Goal: Navigation & Orientation: Find specific page/section

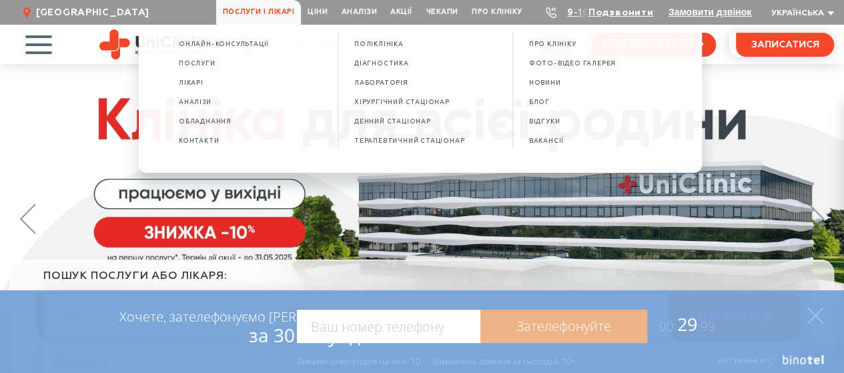
click at [265, 7] on span "Послуги і лікарі" at bounding box center [258, 12] width 85 height 25
click at [188, 81] on span "Лікарі" at bounding box center [191, 82] width 25 height 7
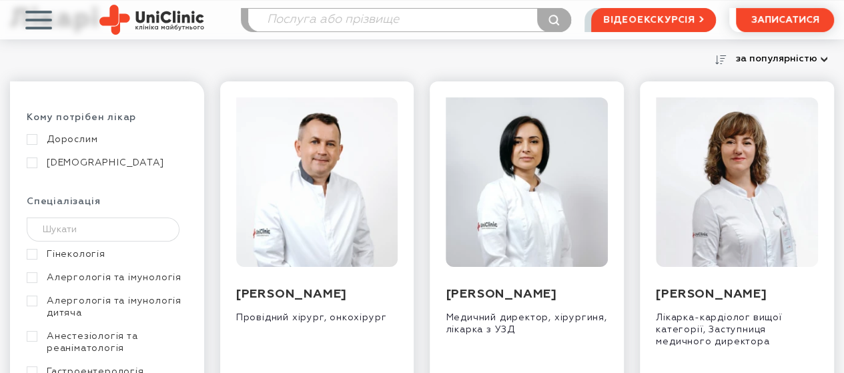
scroll to position [200, 0]
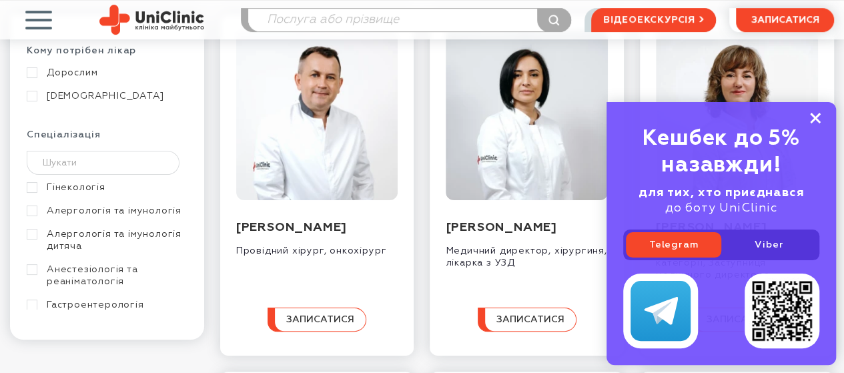
click at [818, 117] on rect at bounding box center [815, 118] width 11 height 11
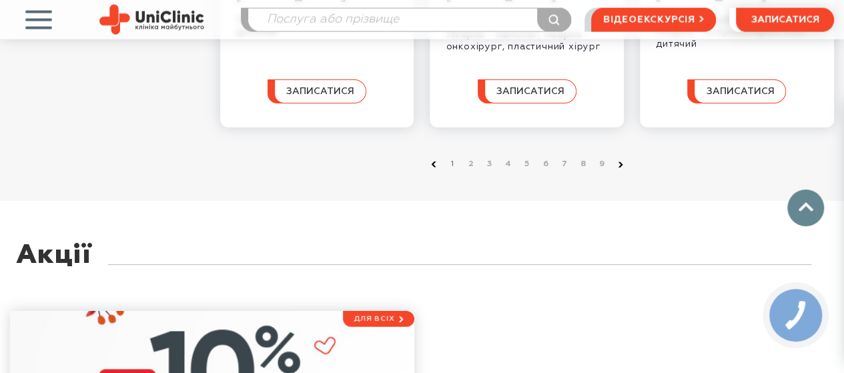
scroll to position [1467, 0]
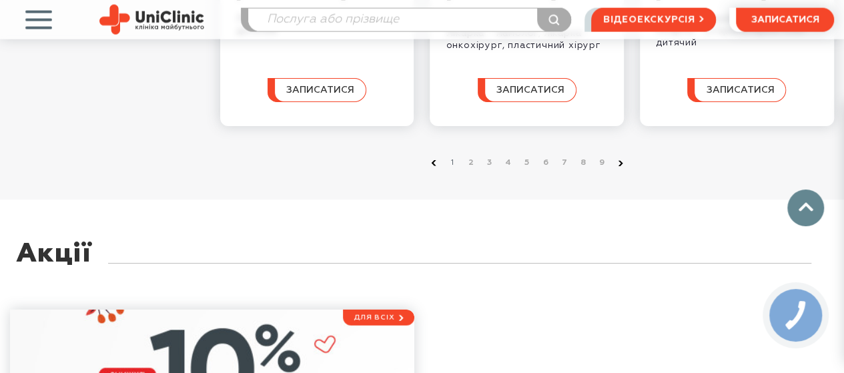
click at [620, 165] on use at bounding box center [620, 162] width 5 height 5
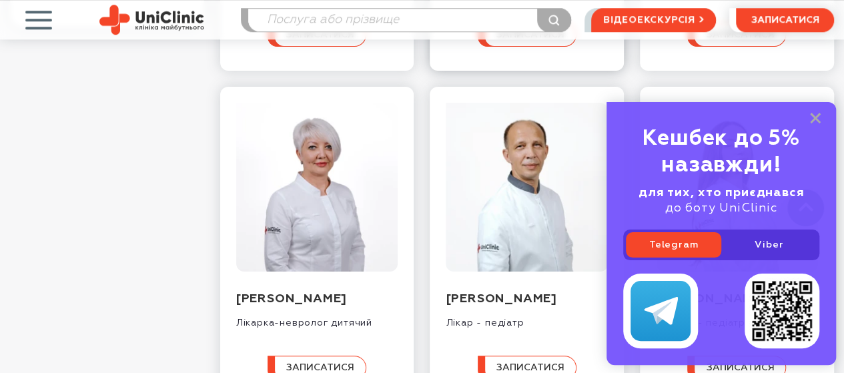
scroll to position [534, 0]
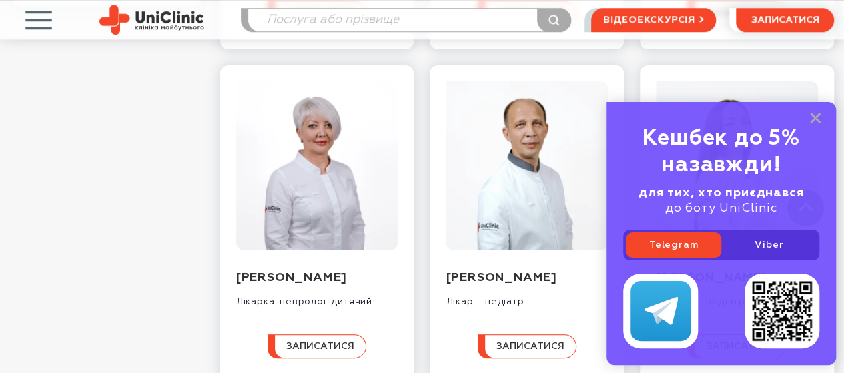
click at [815, 113] on div "Кешбек до 5% назавжди! для тих, хто приєднався до боту UniClinic Telegram Viber" at bounding box center [720, 233] width 229 height 263
click at [816, 119] on rect at bounding box center [815, 118] width 11 height 11
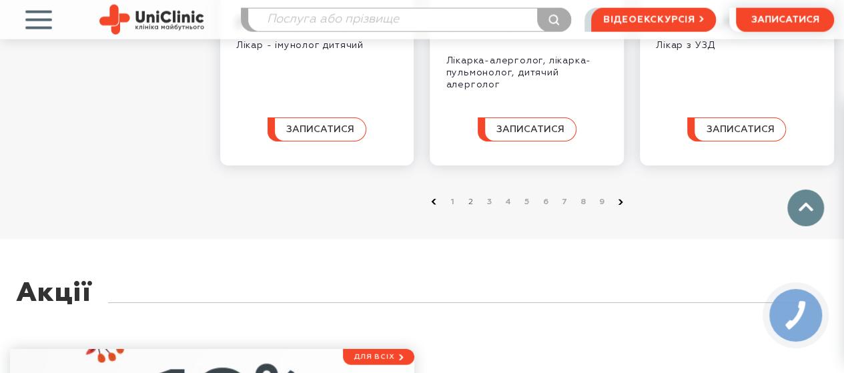
scroll to position [1534, 0]
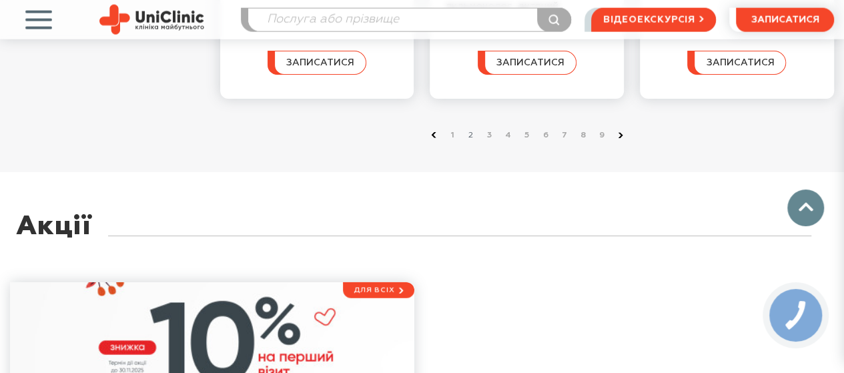
click at [618, 138] on use at bounding box center [620, 135] width 5 height 5
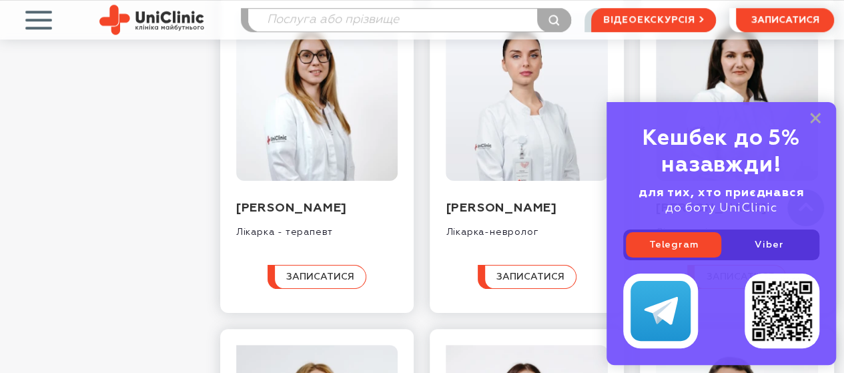
scroll to position [600, 0]
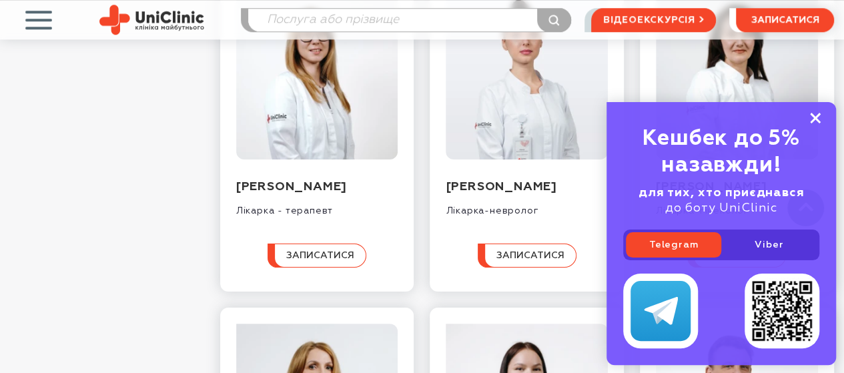
click at [815, 117] on rect at bounding box center [815, 118] width 11 height 11
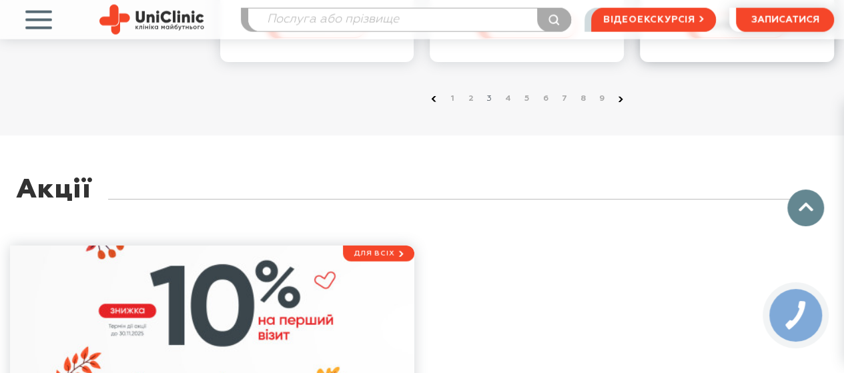
scroll to position [1534, 0]
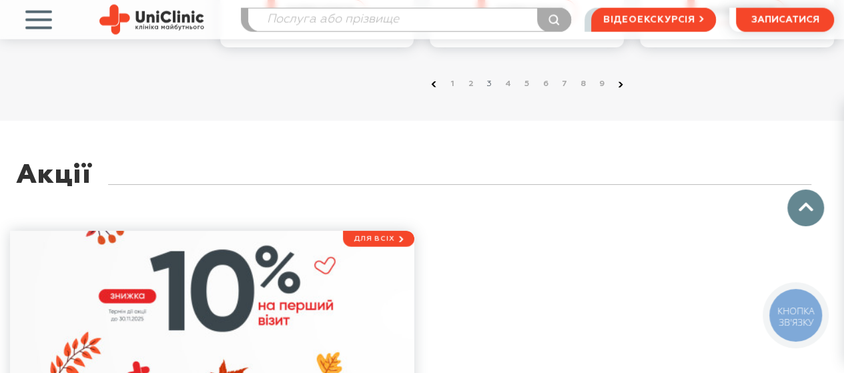
click at [620, 87] on use at bounding box center [620, 83] width 5 height 5
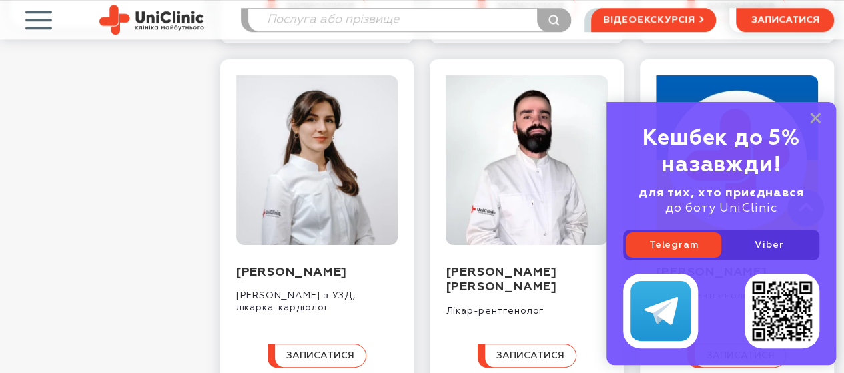
scroll to position [534, 0]
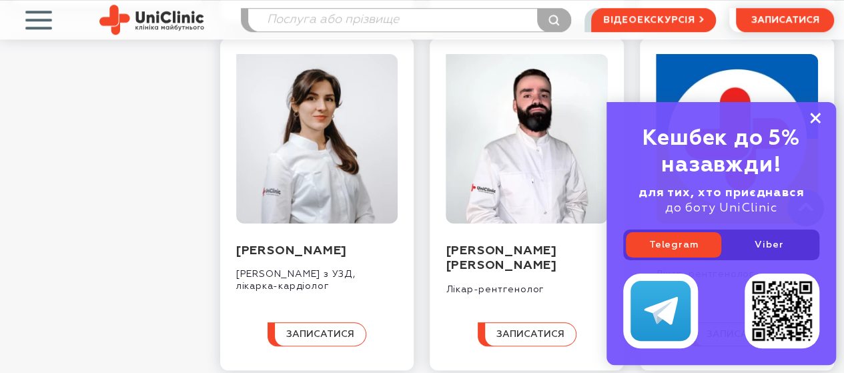
click at [819, 114] on icon at bounding box center [815, 118] width 11 height 11
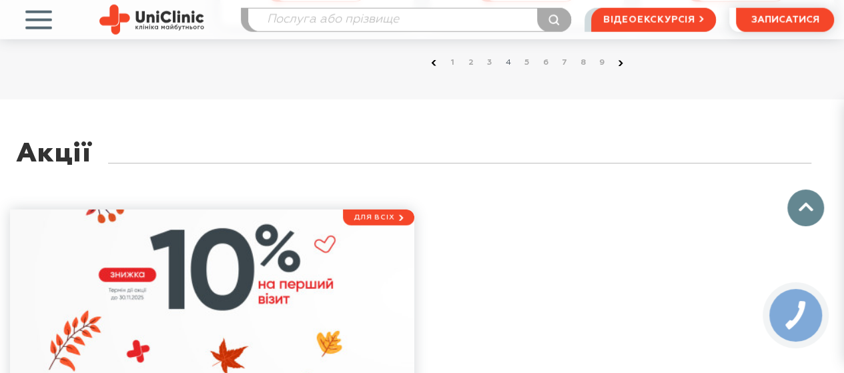
scroll to position [1601, 0]
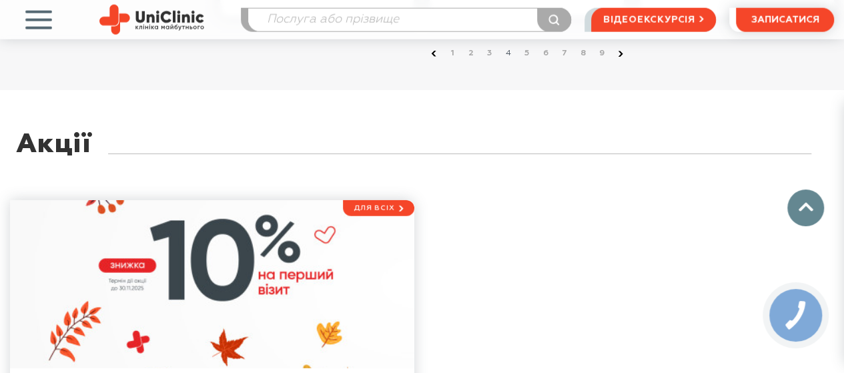
click at [621, 56] on use at bounding box center [620, 53] width 5 height 5
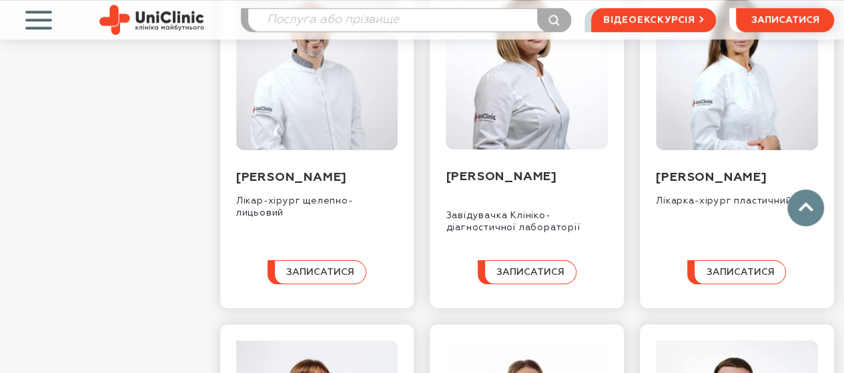
scroll to position [600, 0]
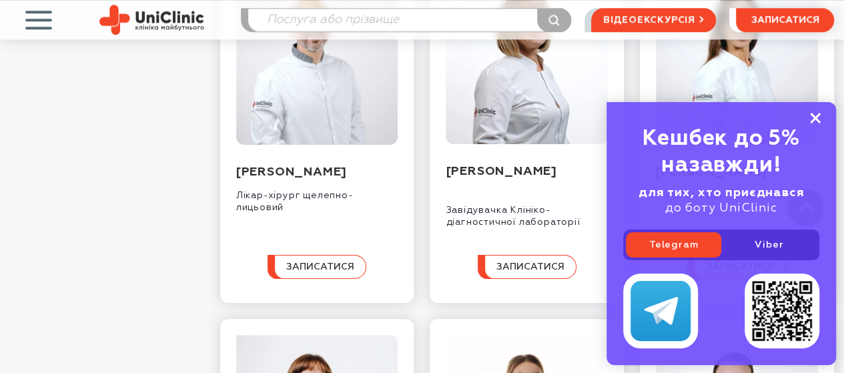
click at [813, 115] on icon at bounding box center [815, 118] width 11 height 11
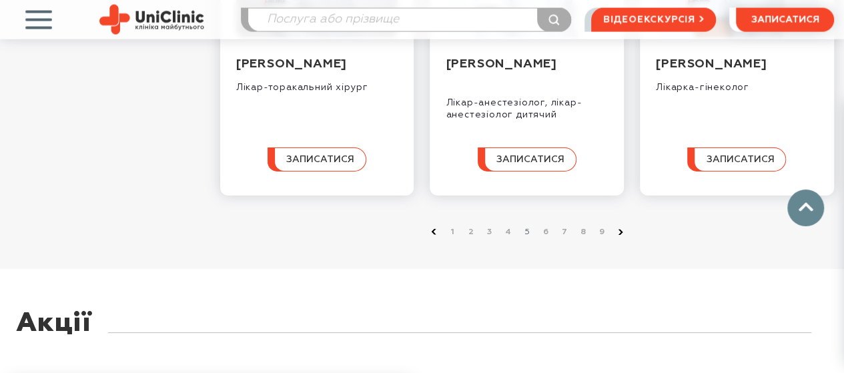
scroll to position [1467, 0]
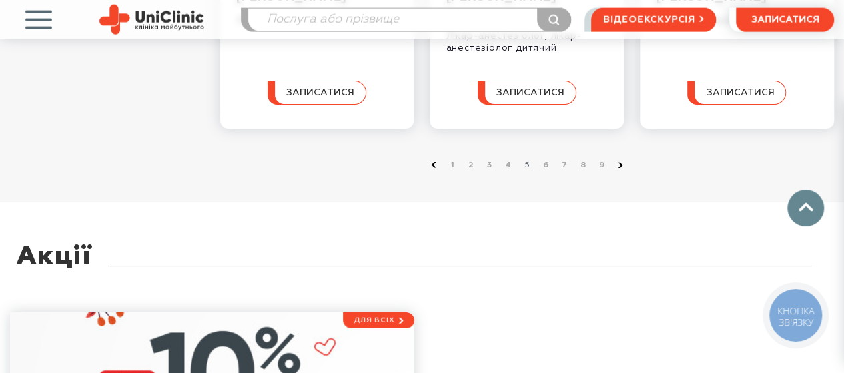
click at [618, 168] on icon at bounding box center [620, 165] width 5 height 6
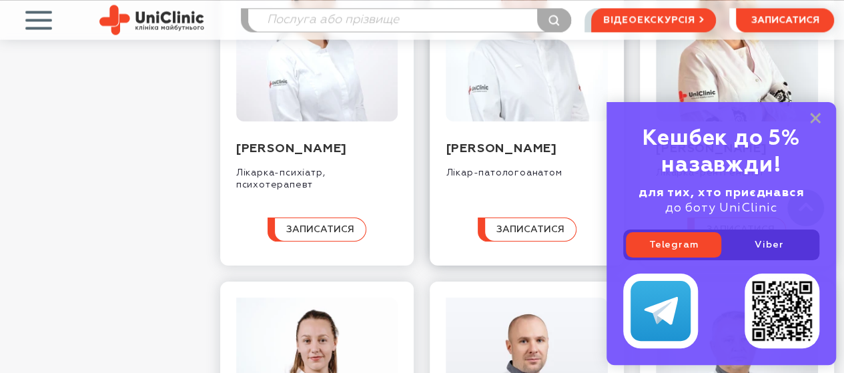
scroll to position [1000, 0]
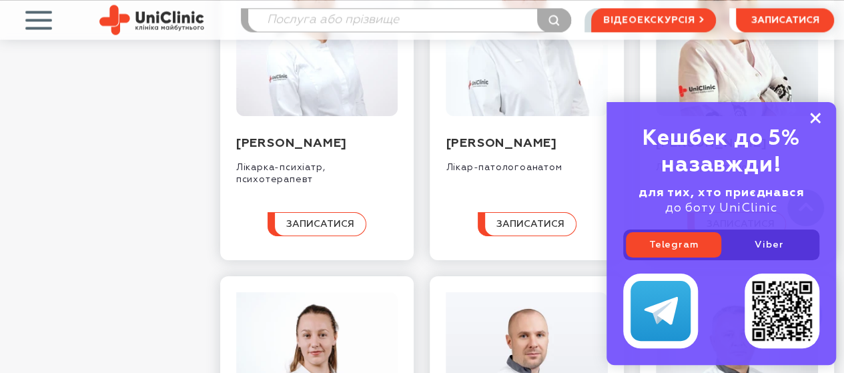
click at [815, 117] on icon at bounding box center [815, 118] width 11 height 11
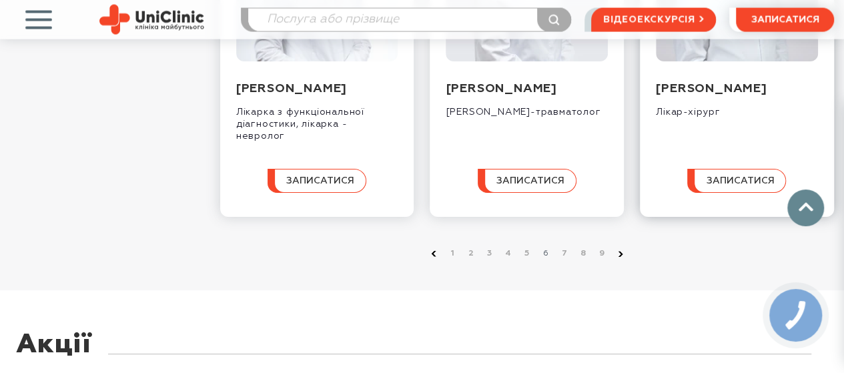
scroll to position [1467, 0]
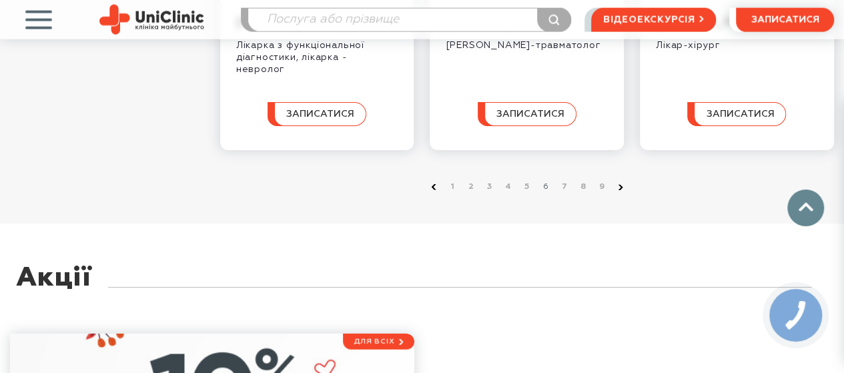
click at [622, 190] on icon at bounding box center [620, 187] width 5 height 6
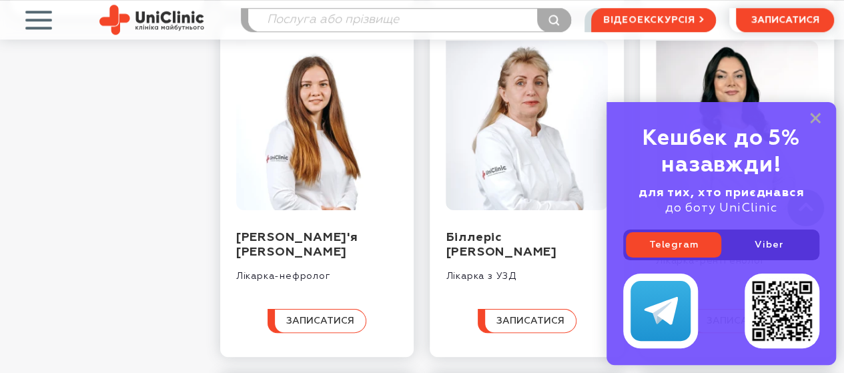
scroll to position [534, 0]
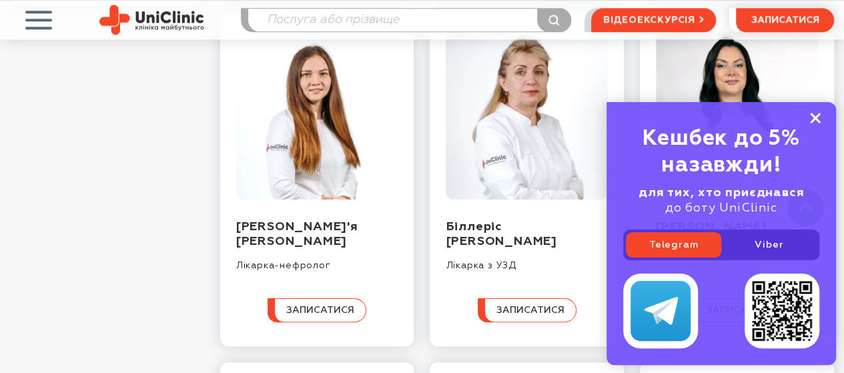
click at [814, 114] on icon at bounding box center [815, 118] width 11 height 11
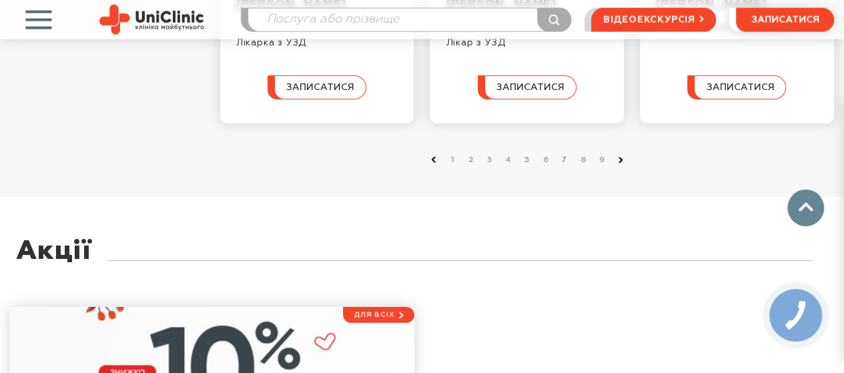
scroll to position [1467, 0]
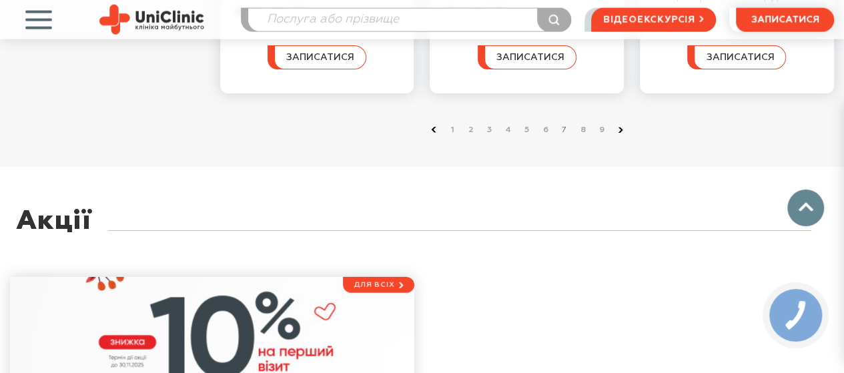
click at [620, 133] on use at bounding box center [620, 129] width 5 height 5
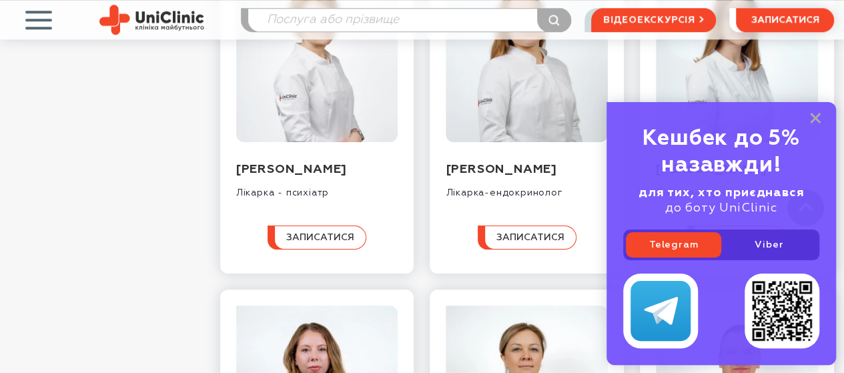
scroll to position [600, 0]
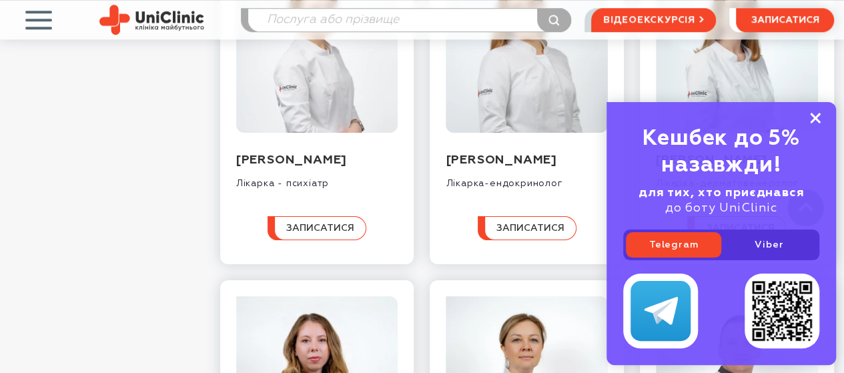
click at [816, 123] on icon at bounding box center [815, 118] width 11 height 11
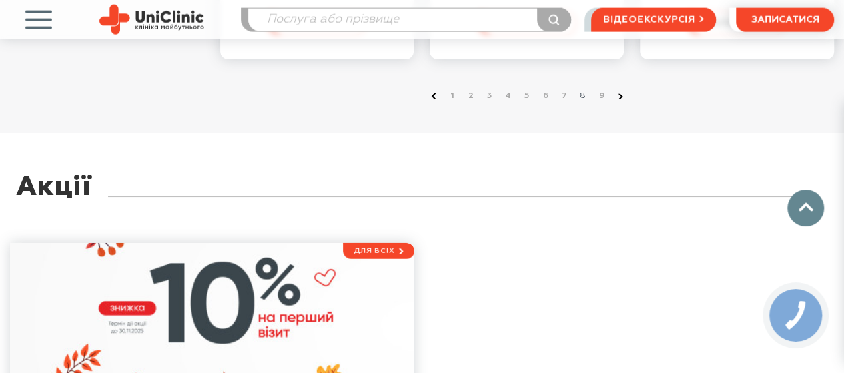
scroll to position [1534, 0]
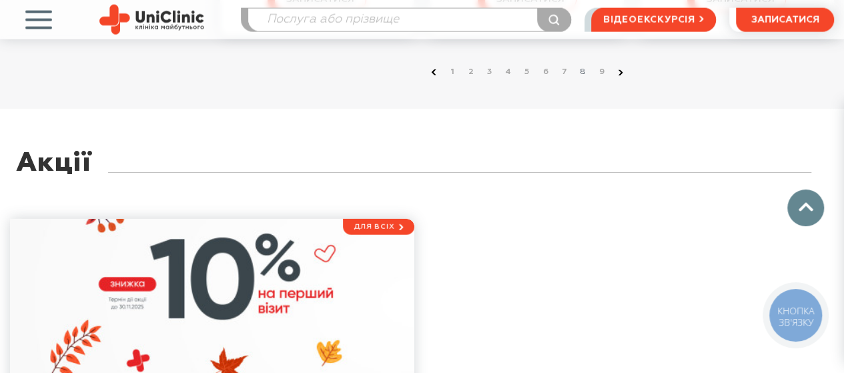
click at [618, 75] on use at bounding box center [620, 71] width 5 height 5
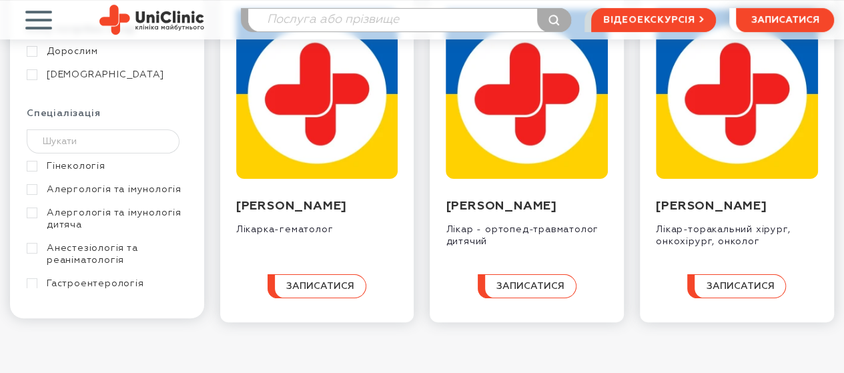
scroll to position [200, 0]
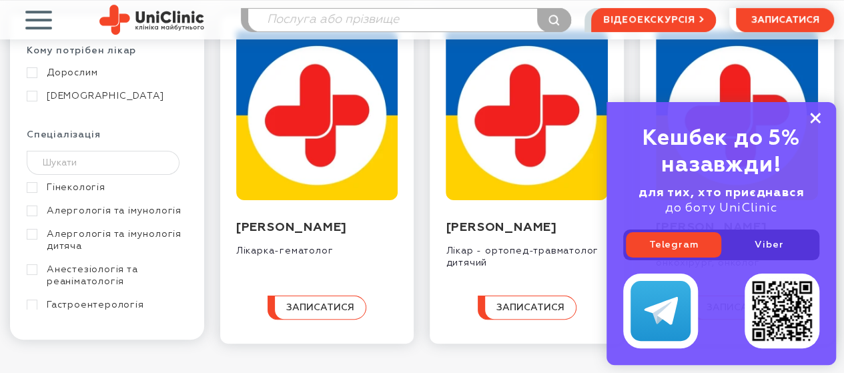
click at [812, 118] on icon at bounding box center [815, 118] width 11 height 11
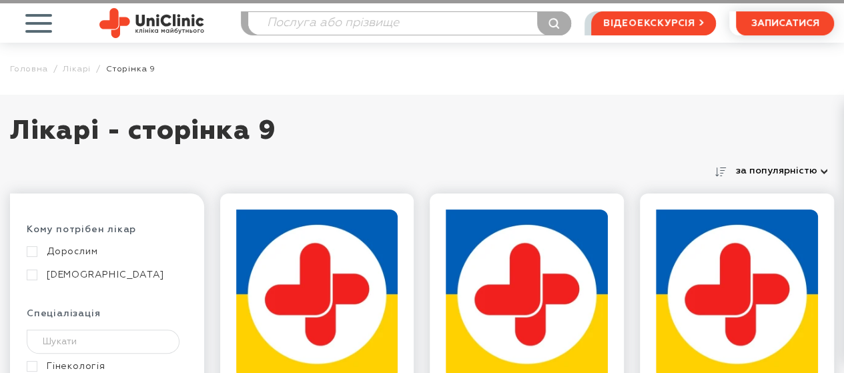
scroll to position [0, 0]
